Goal: Task Accomplishment & Management: Manage account settings

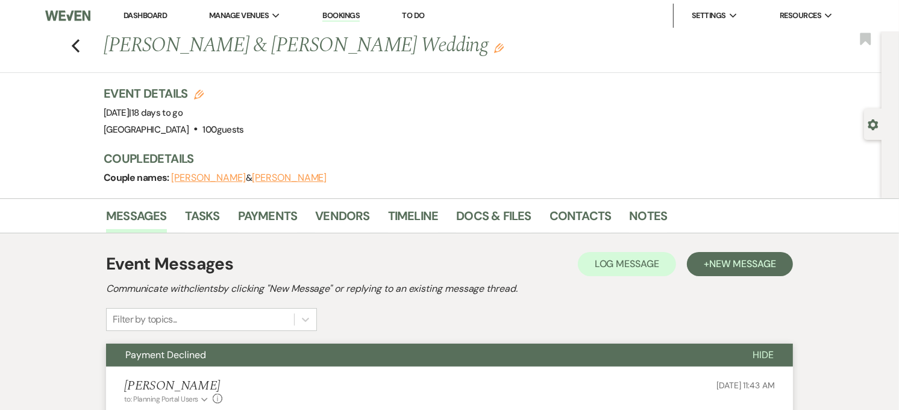
scroll to position [201, 0]
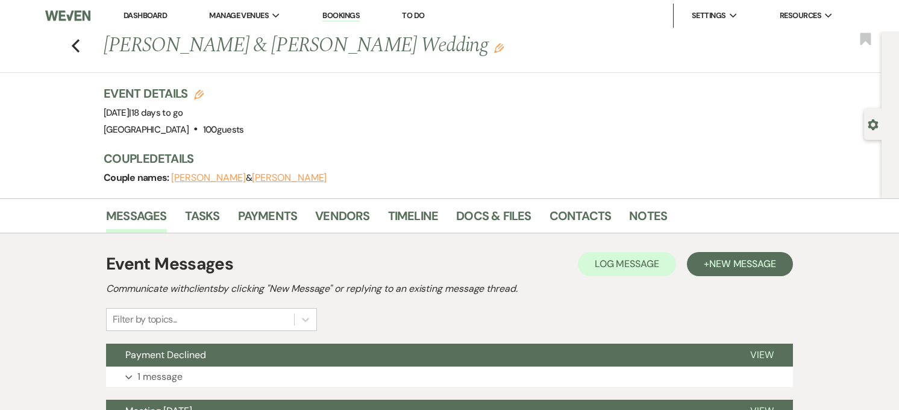
click at [353, 343] on button "Payment Declined" at bounding box center [418, 354] width 625 height 23
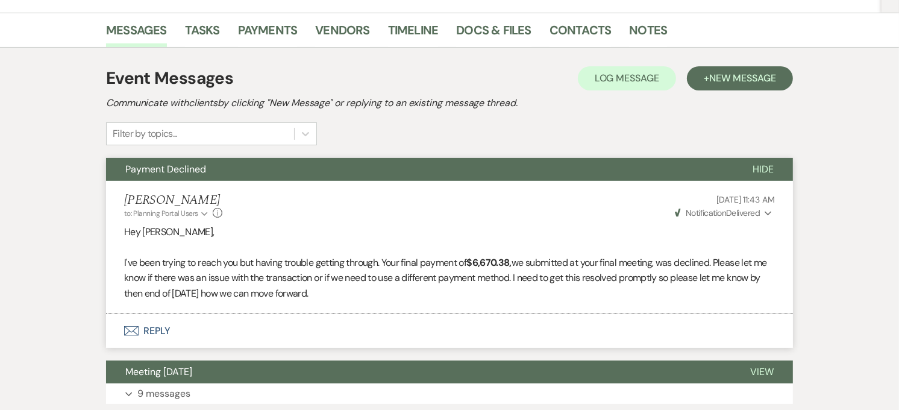
scroll to position [201, 0]
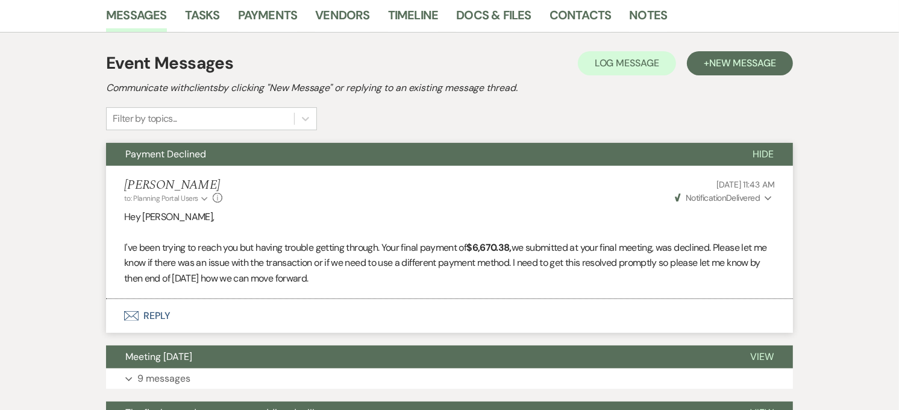
click at [726, 202] on span "Weven Check Notification Delivered" at bounding box center [718, 197] width 86 height 11
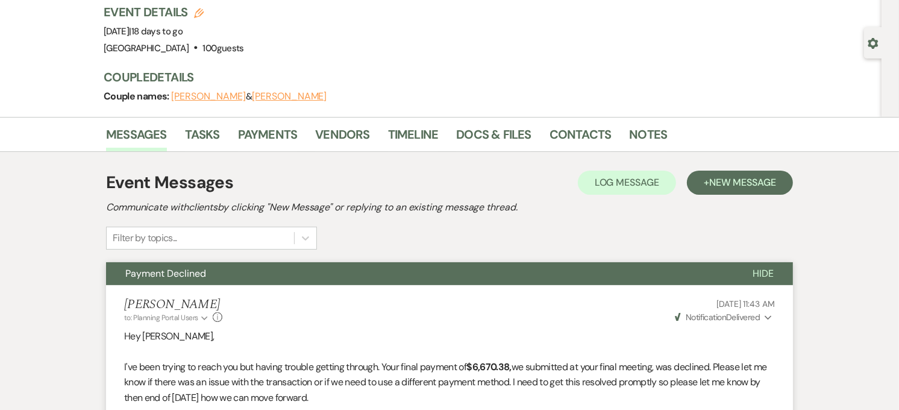
scroll to position [0, 0]
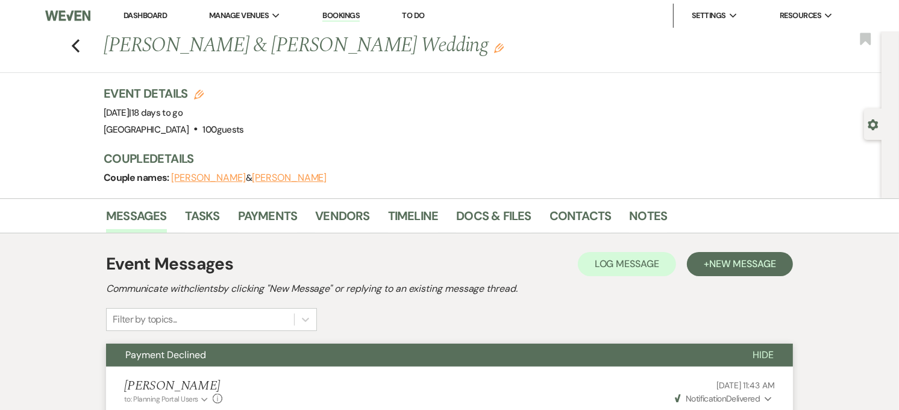
click at [142, 13] on link "Dashboard" at bounding box center [144, 15] width 43 height 10
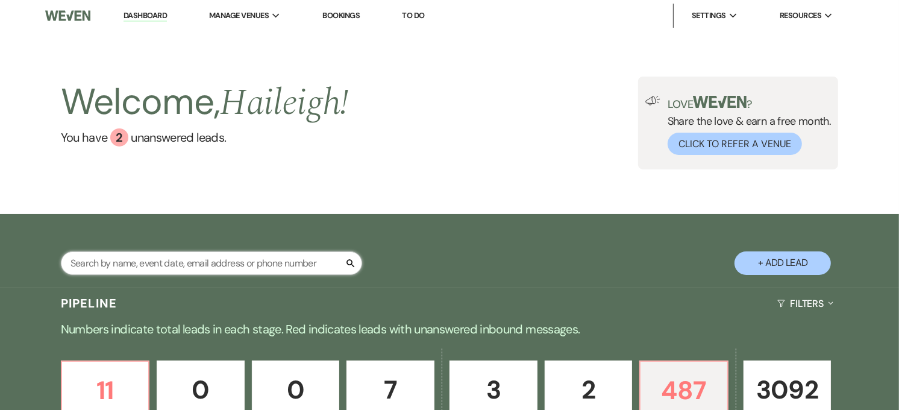
click at [158, 261] on input "text" at bounding box center [211, 262] width 301 height 23
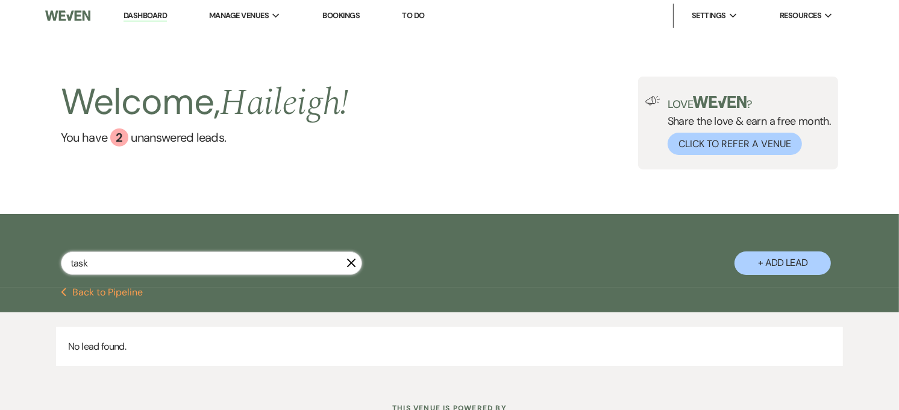
scroll to position [49, 0]
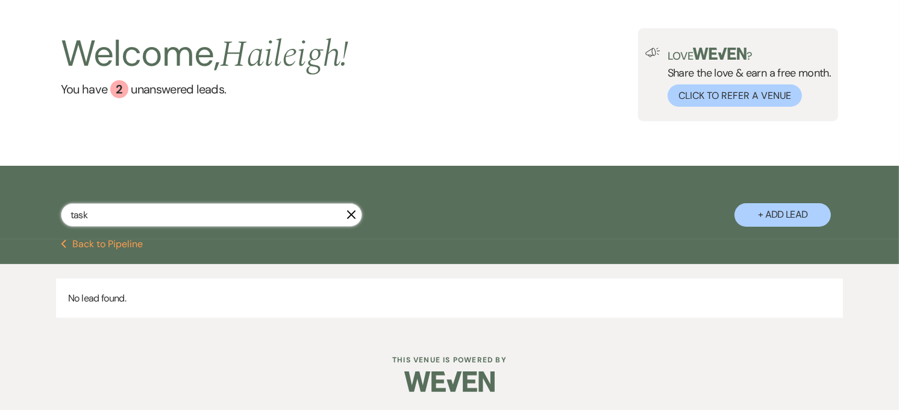
drag, startPoint x: 110, startPoint y: 214, endPoint x: 65, endPoint y: 216, distance: 45.2
click at [65, 216] on input "task" at bounding box center [211, 214] width 301 height 23
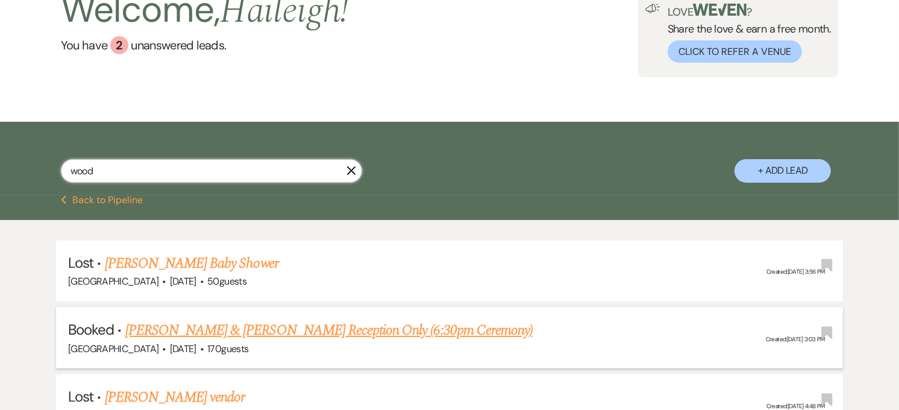
scroll to position [116, 0]
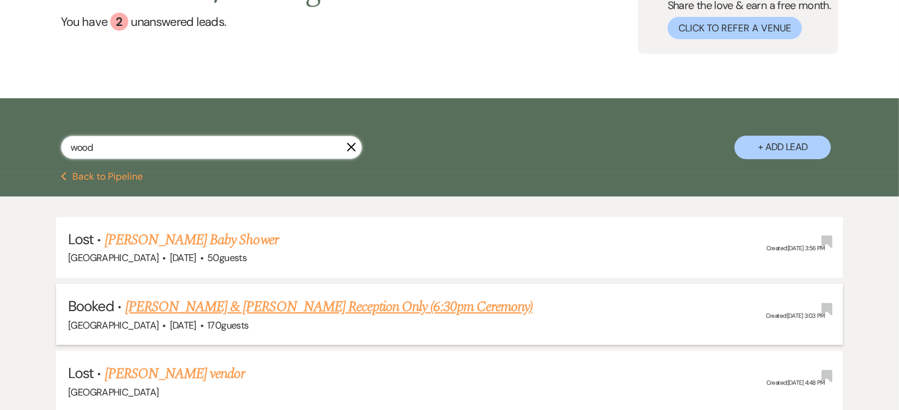
type input "wood"
click at [331, 301] on link "Pierce Rainey & Savannah Woodward's Reception Only (6:30pm Ceremony)" at bounding box center [328, 307] width 407 height 22
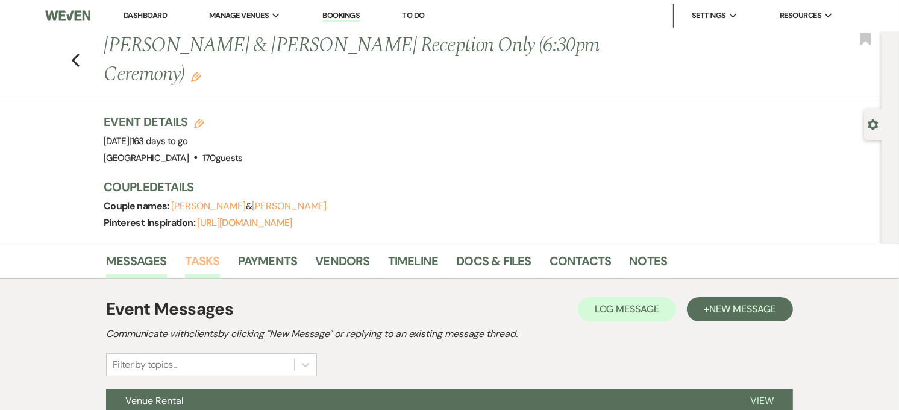
click at [203, 264] on link "Tasks" at bounding box center [202, 264] width 35 height 27
